Goal: Task Accomplishment & Management: Manage account settings

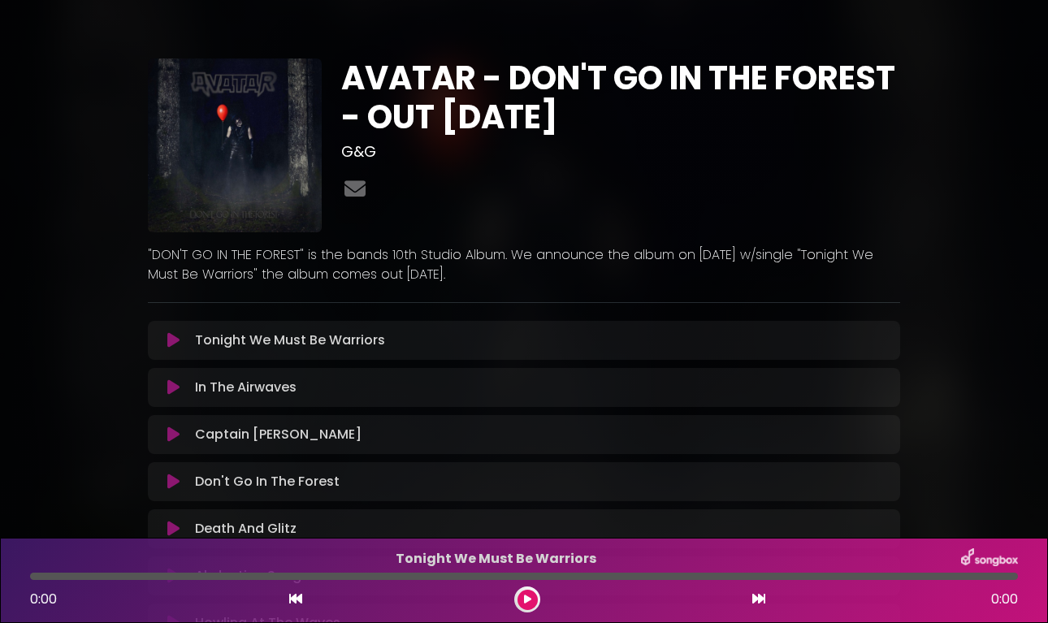
click at [460, 276] on p ""DON'T GO IN THE FOREST" is the bands 10th Studio Album. We announce the album …" at bounding box center [524, 264] width 752 height 39
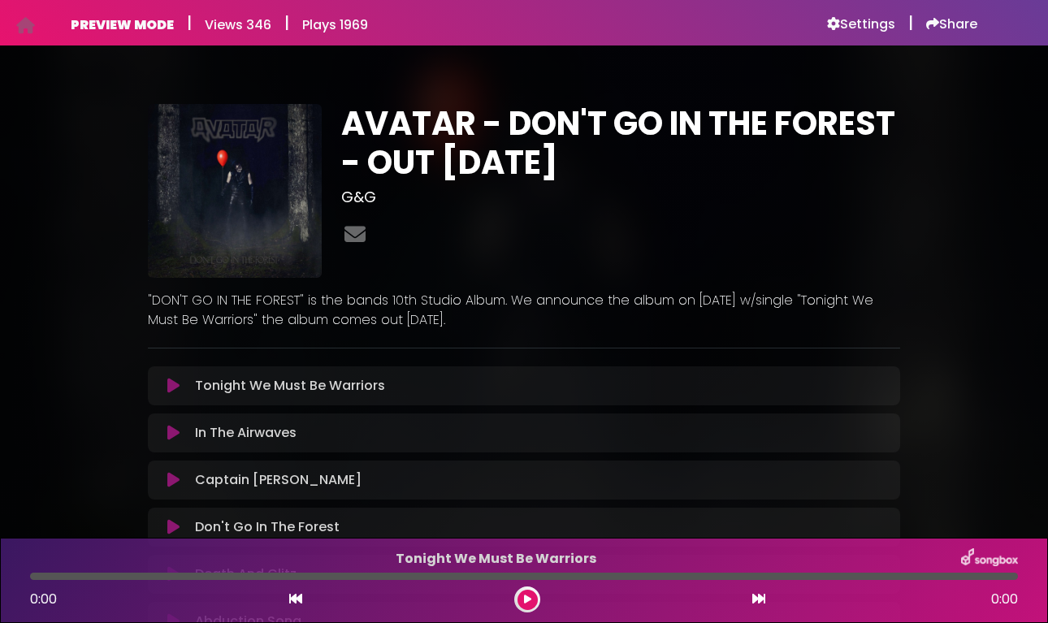
click at [444, 320] on p ""DON'T GO IN THE FOREST" is the bands 10th Studio Album. We announce the album …" at bounding box center [524, 310] width 752 height 39
click at [843, 24] on h6 "Settings" at bounding box center [861, 24] width 68 height 16
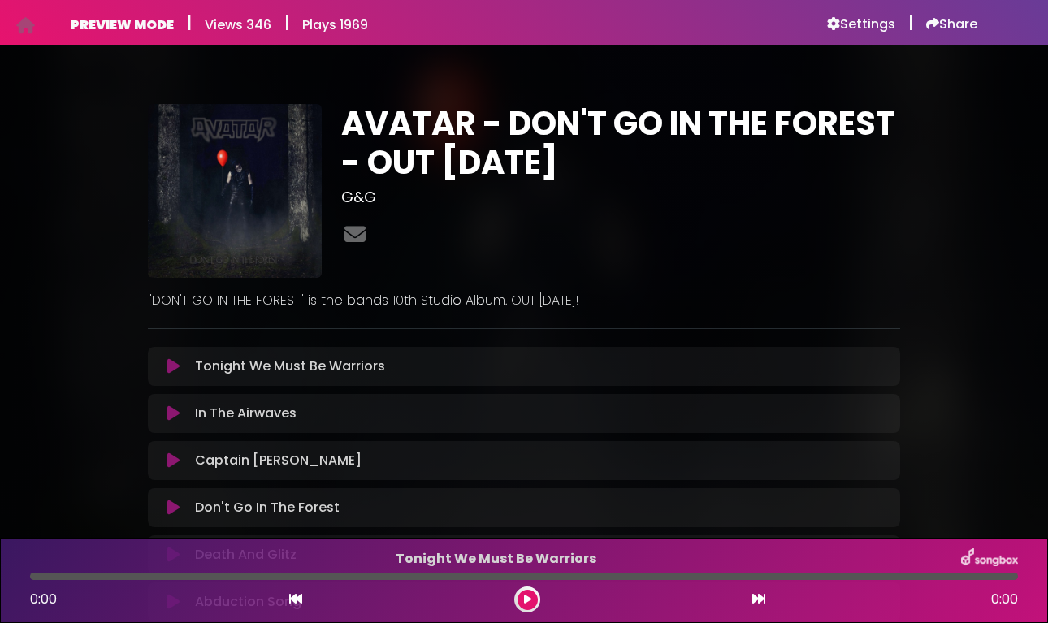
click at [861, 20] on h6 "Settings" at bounding box center [861, 24] width 68 height 16
